Goal: Information Seeking & Learning: Understand process/instructions

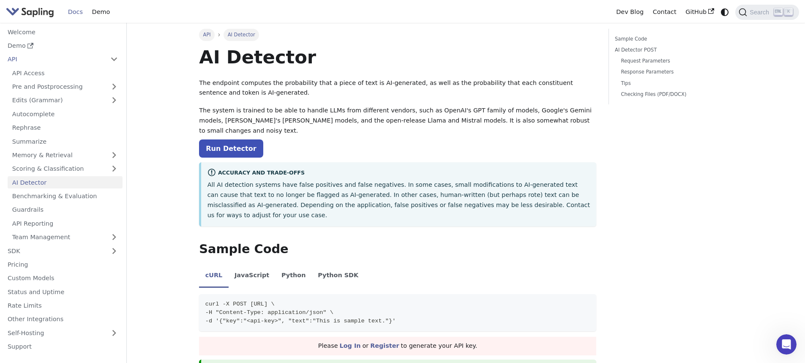
click at [211, 35] on link "API" at bounding box center [207, 35] width 16 height 12
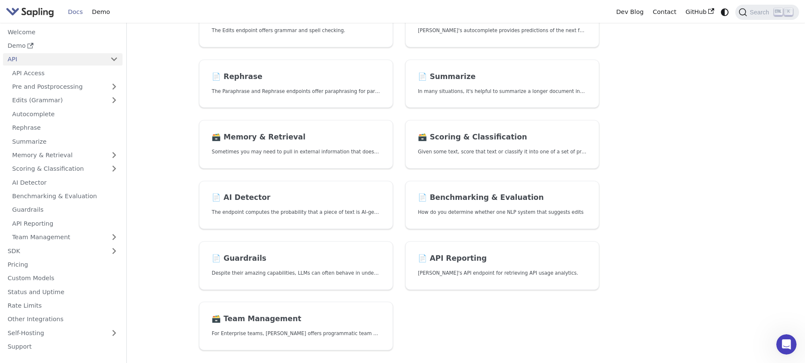
scroll to position [165, 0]
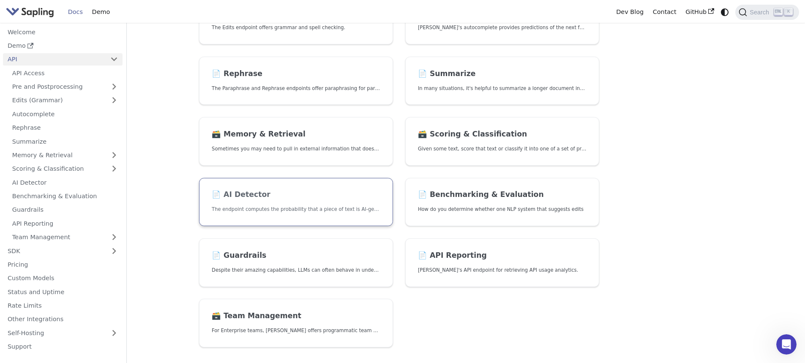
click at [287, 196] on h2 "📄️ AI Detector" at bounding box center [296, 194] width 169 height 9
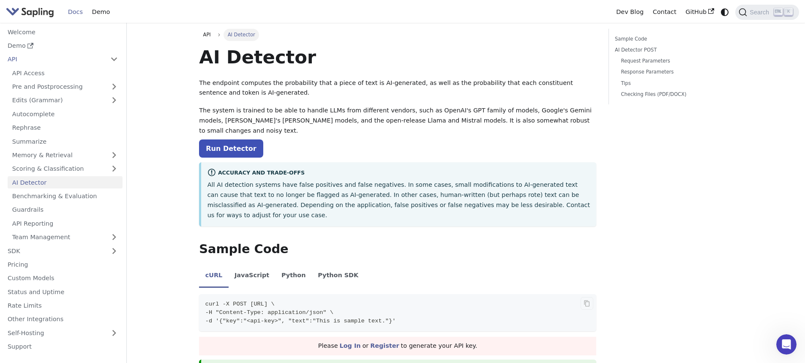
click at [452, 298] on code "curl -X POST [URL] \ -H "Content-Type: application/json" \ -d '{"key":"<api-key…" at bounding box center [397, 312] width 397 height 37
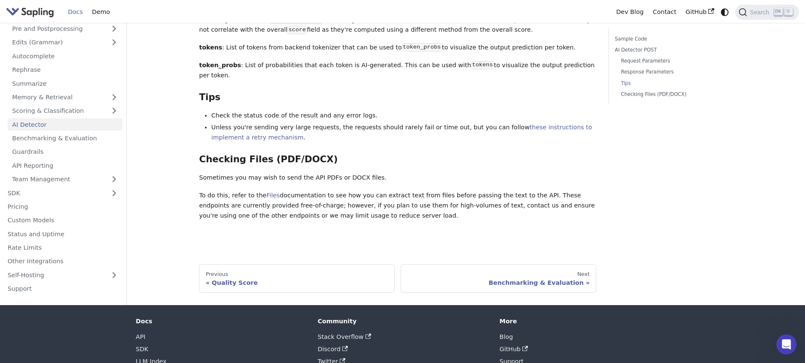
scroll to position [1027, 0]
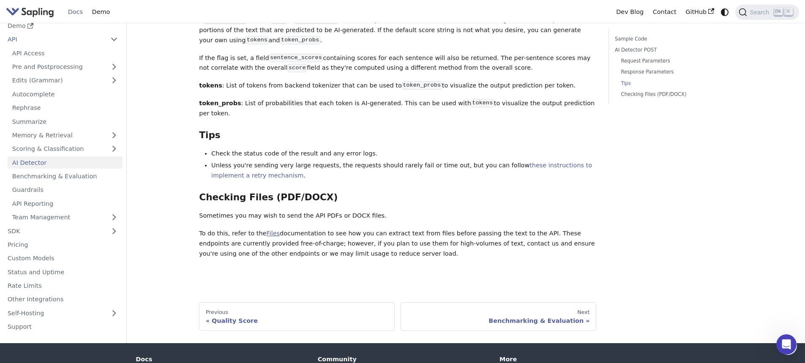
click at [269, 230] on link "Files" at bounding box center [273, 233] width 14 height 7
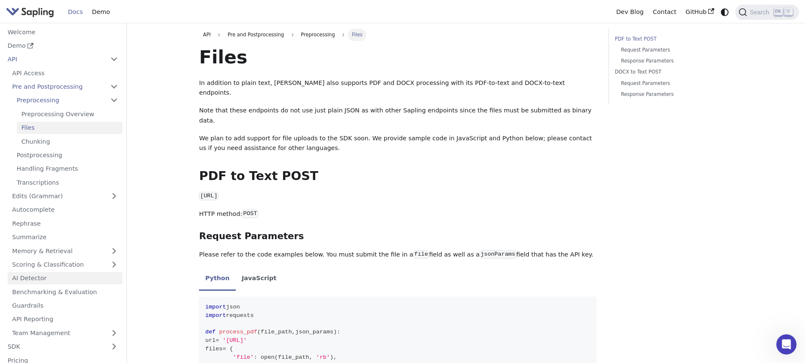
click at [35, 278] on link "AI Detector" at bounding box center [65, 278] width 115 height 12
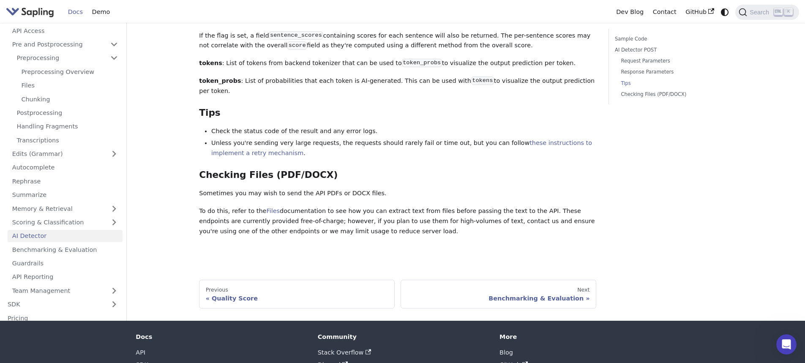
scroll to position [1065, 0]
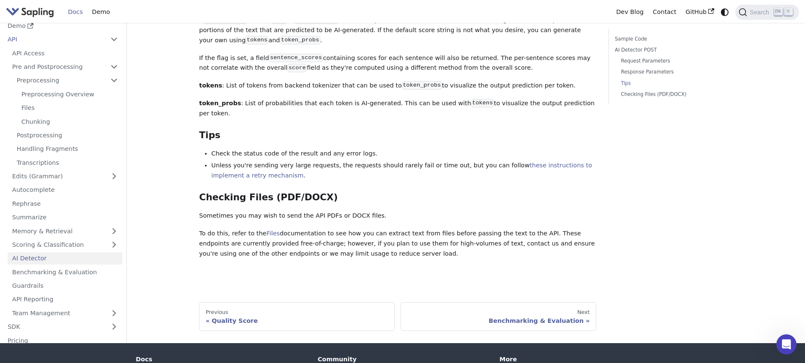
scroll to position [165, 0]
